Goal: Navigation & Orientation: Go to known website

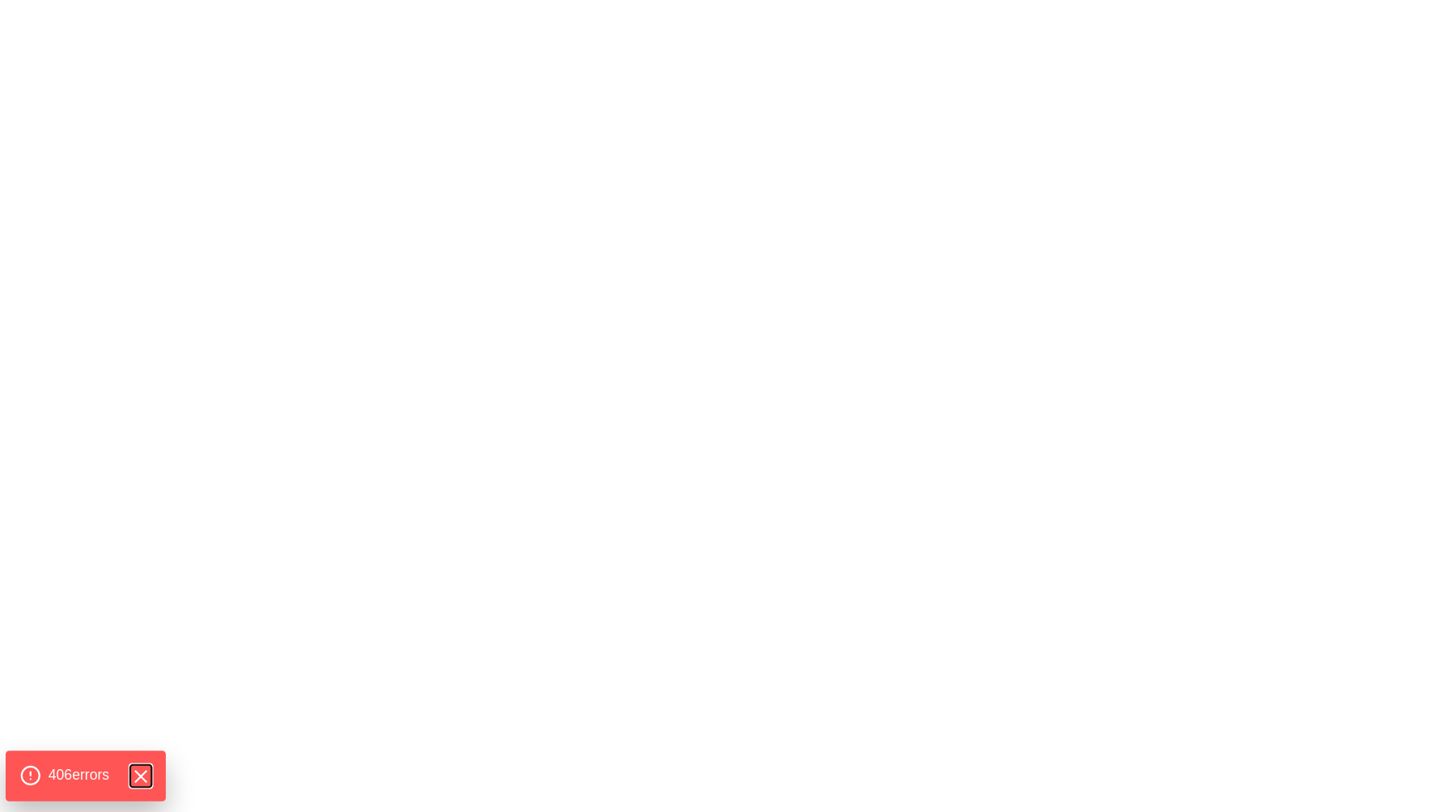
click at [148, 771] on icon "Hide Errors" at bounding box center [141, 776] width 21 height 21
